Goal: Check status: Check status

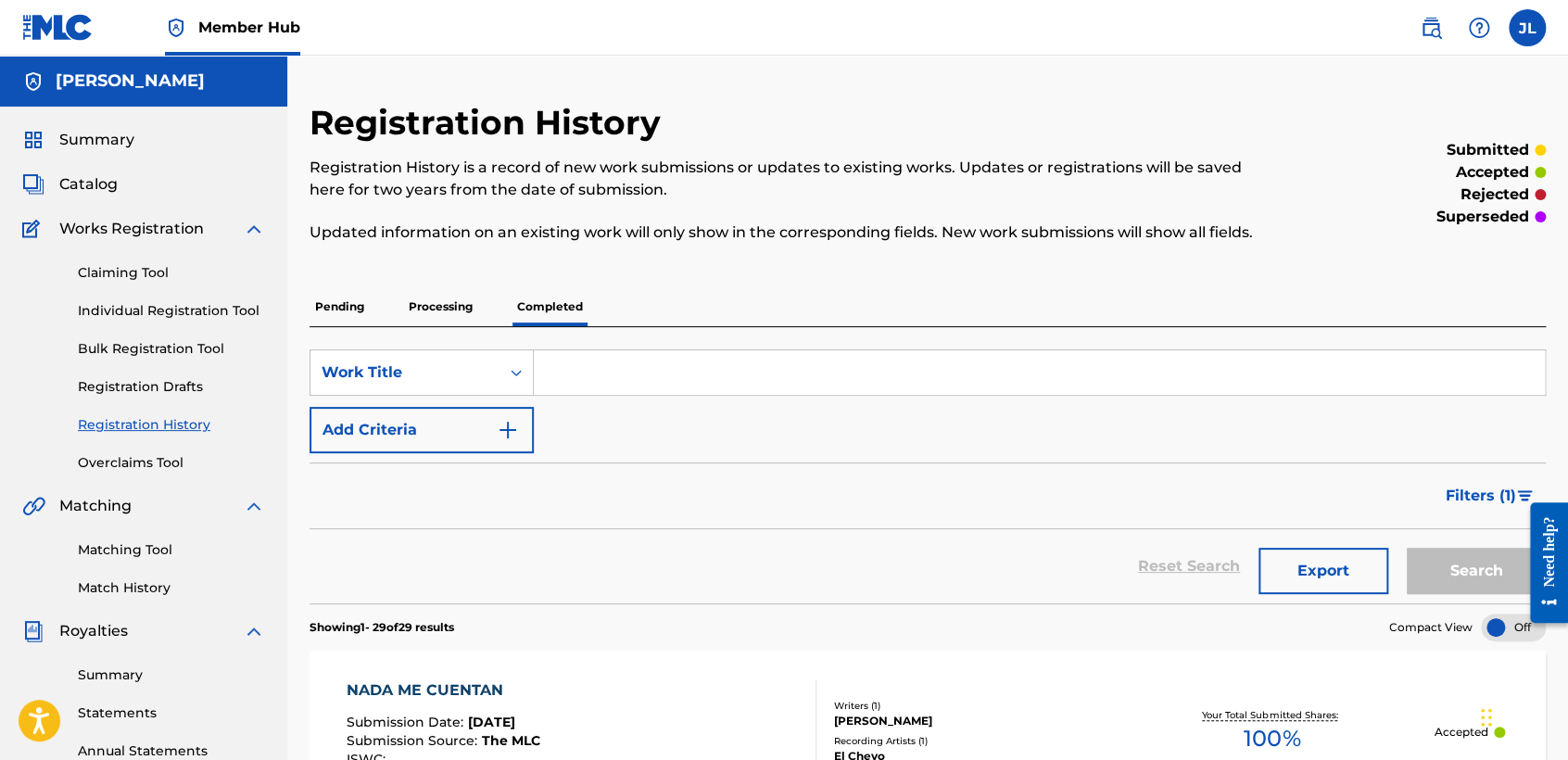
click at [207, 323] on div "Claiming Tool Individual Registration Tool Bulk Registration Tool Registration …" at bounding box center [144, 356] width 243 height 233
click at [205, 315] on link "Individual Registration Tool" at bounding box center [171, 311] width 187 height 19
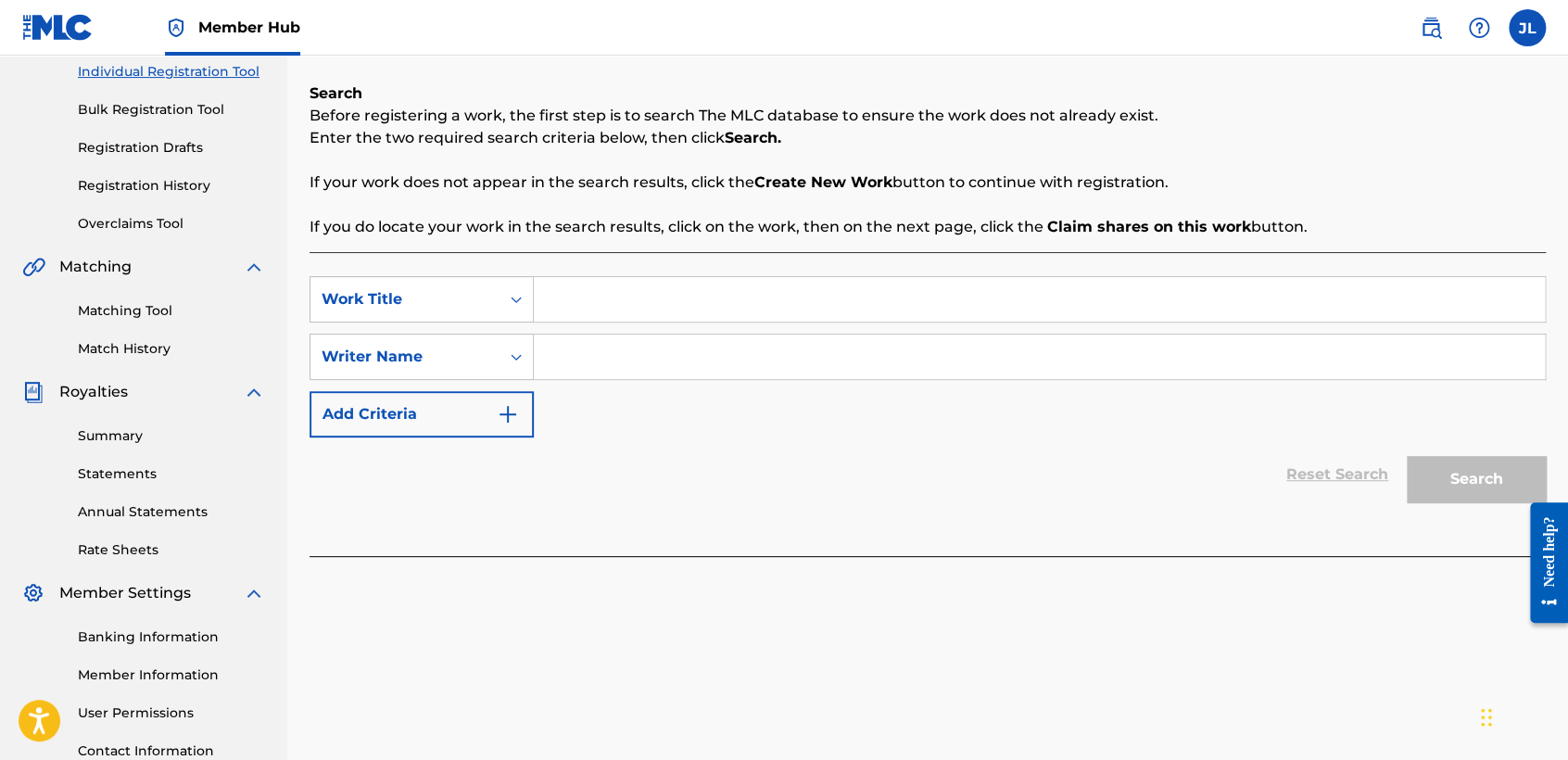
scroll to position [103, 0]
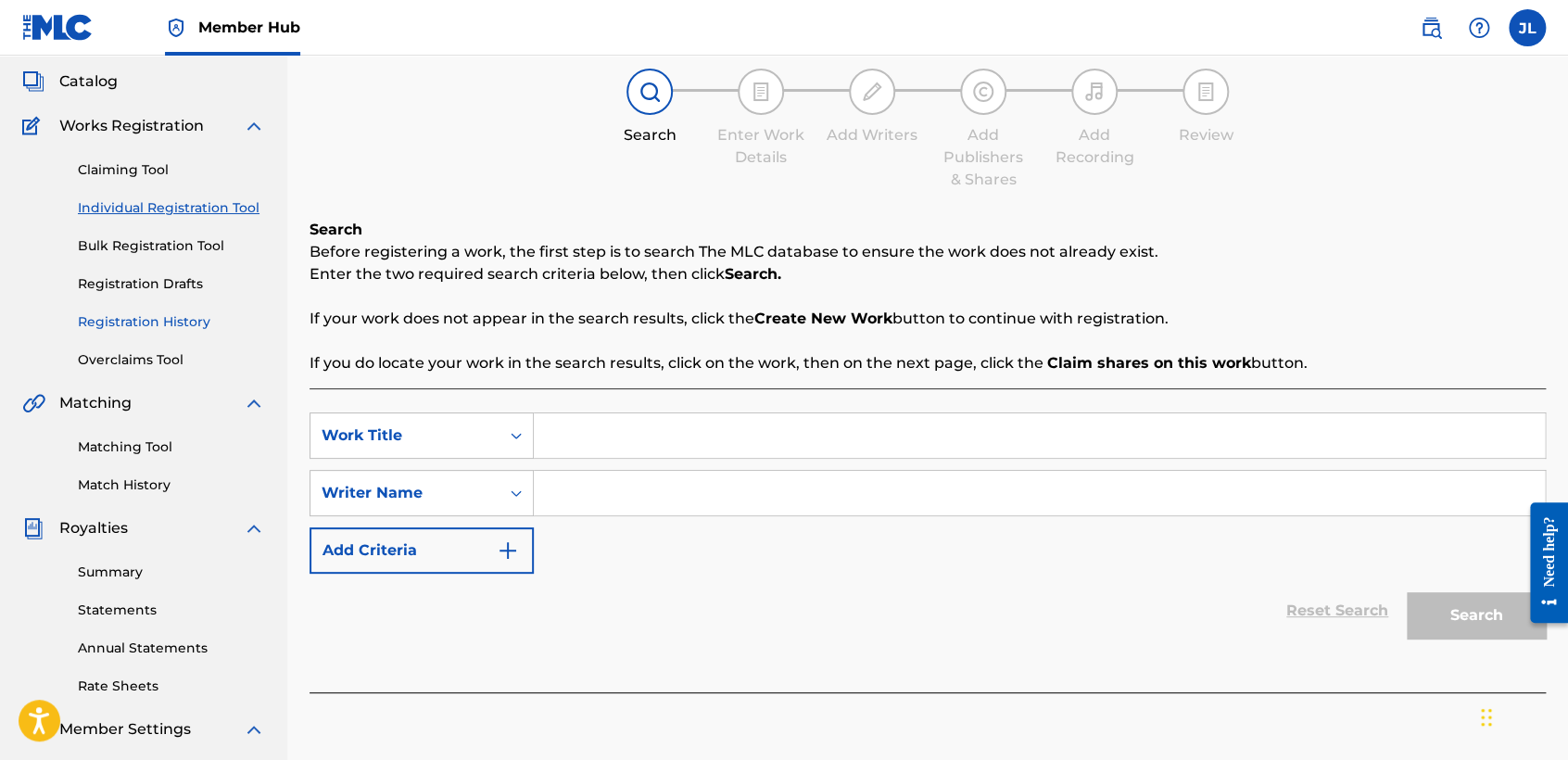
click at [196, 320] on link "Registration History" at bounding box center [171, 322] width 187 height 19
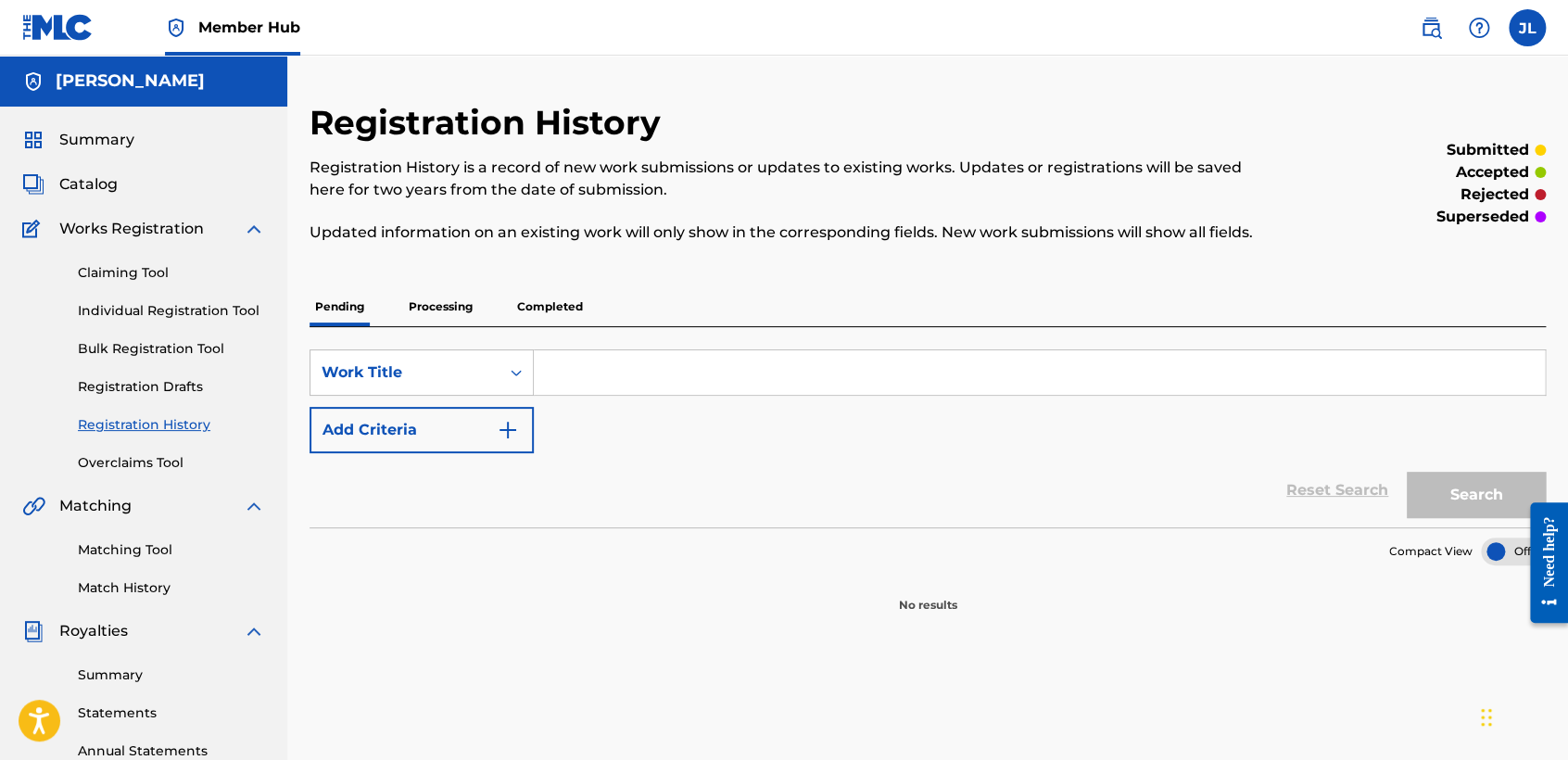
click at [449, 314] on p "Processing" at bounding box center [440, 307] width 75 height 39
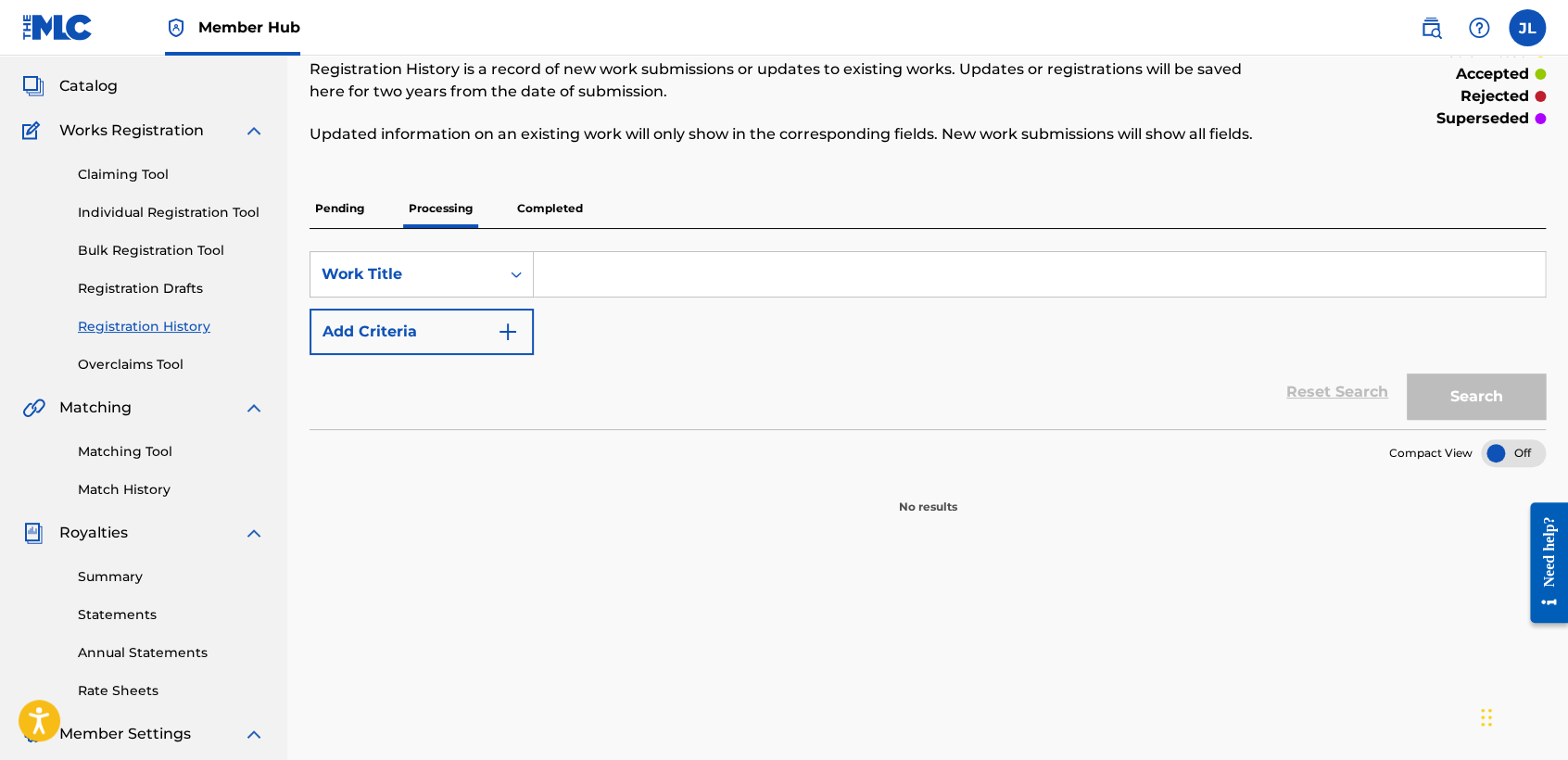
scroll to position [103, 0]
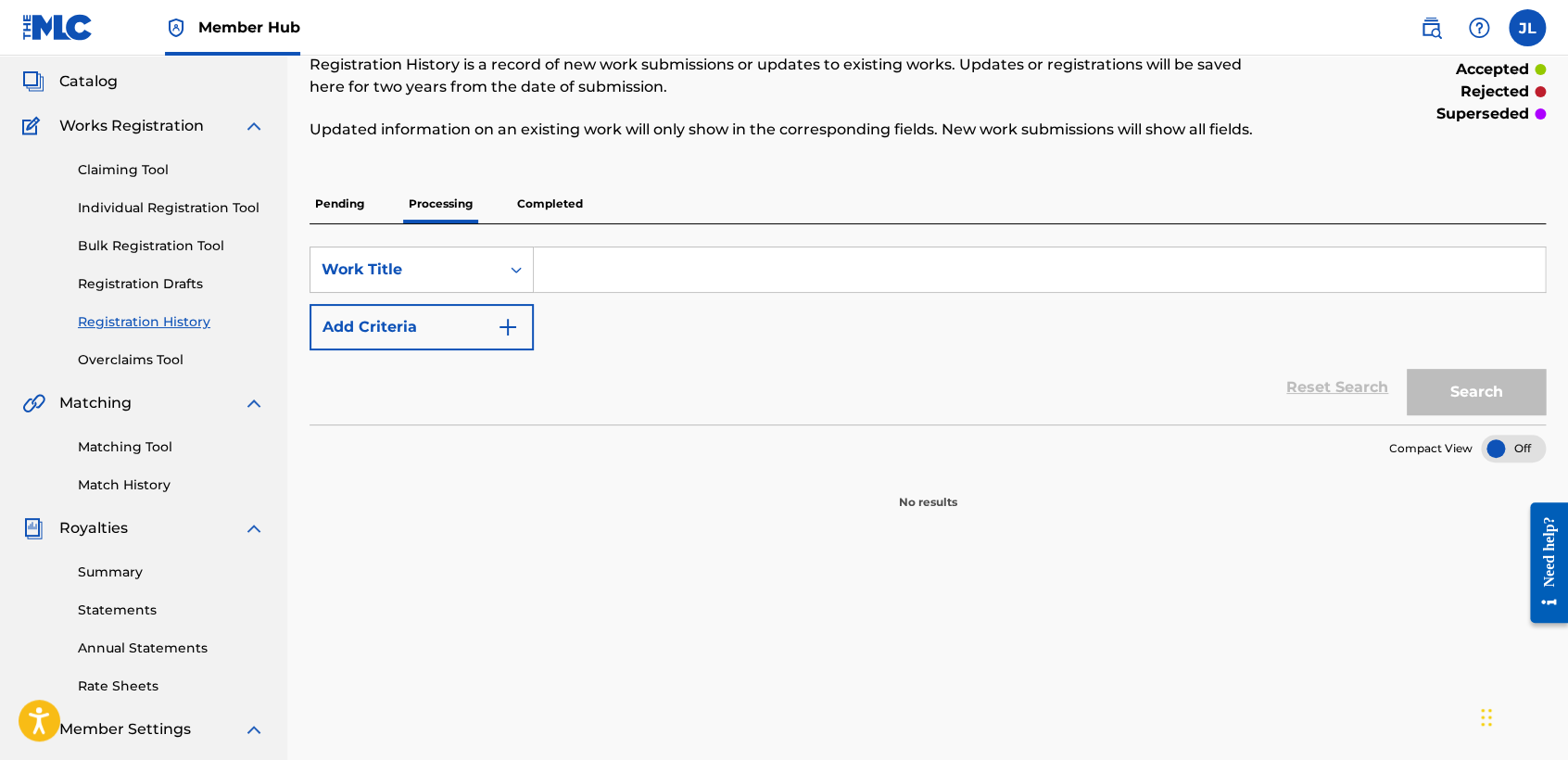
click at [576, 187] on p "Completed" at bounding box center [549, 204] width 77 height 39
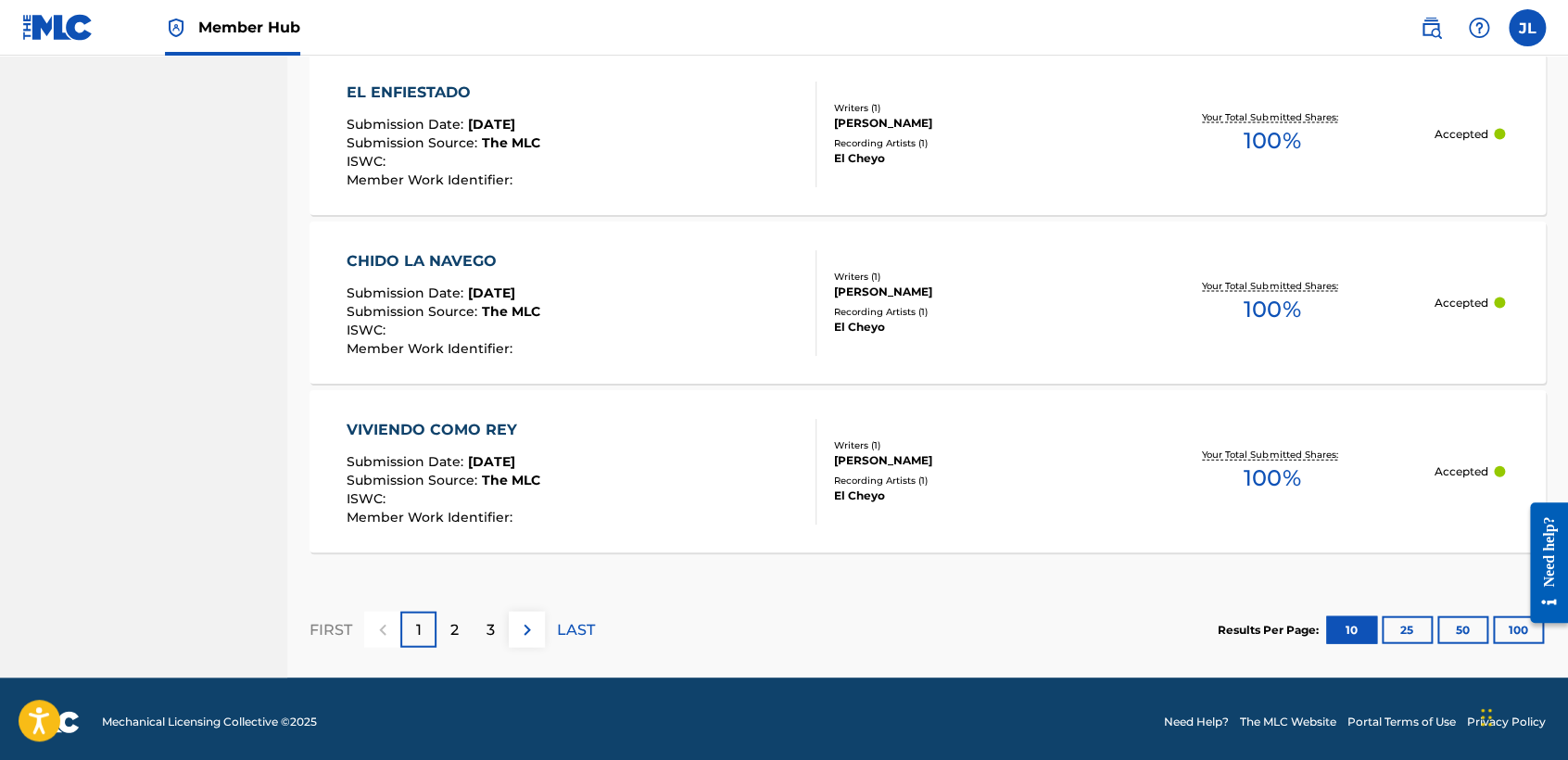
scroll to position [1786, 0]
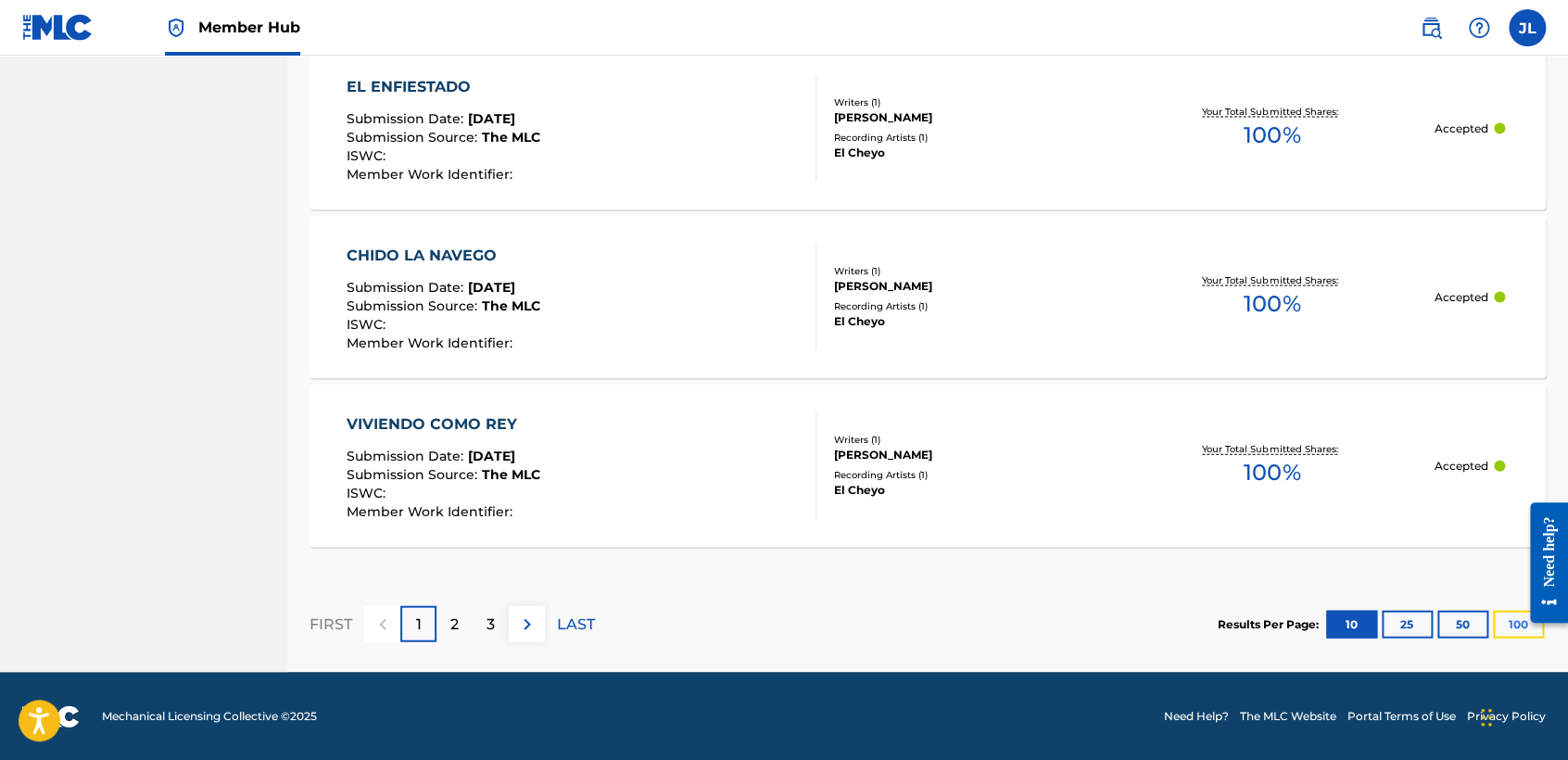
click at [1497, 614] on button "100" at bounding box center [1519, 624] width 51 height 28
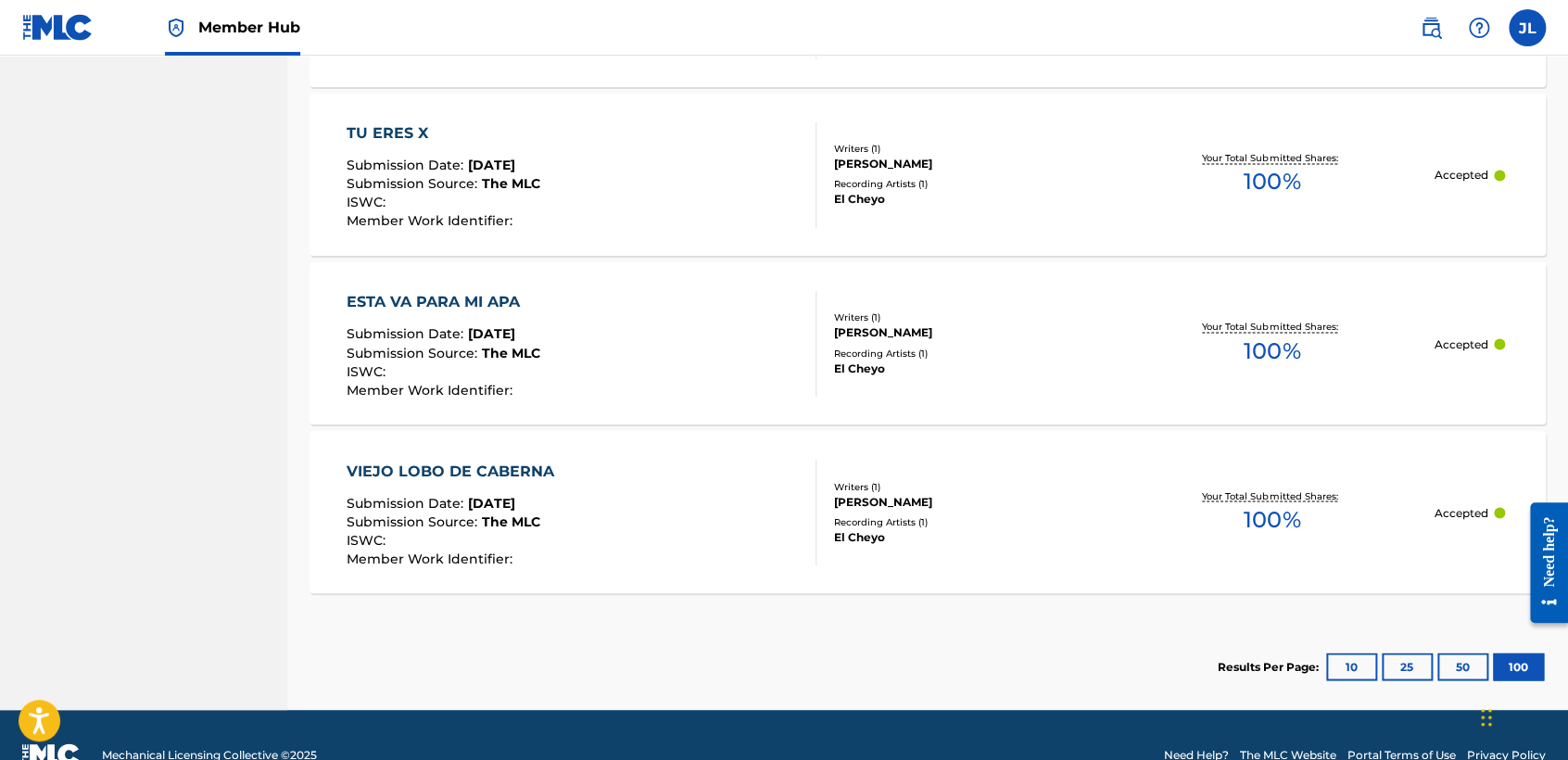
scroll to position [4984, 0]
